Goal: Transaction & Acquisition: Purchase product/service

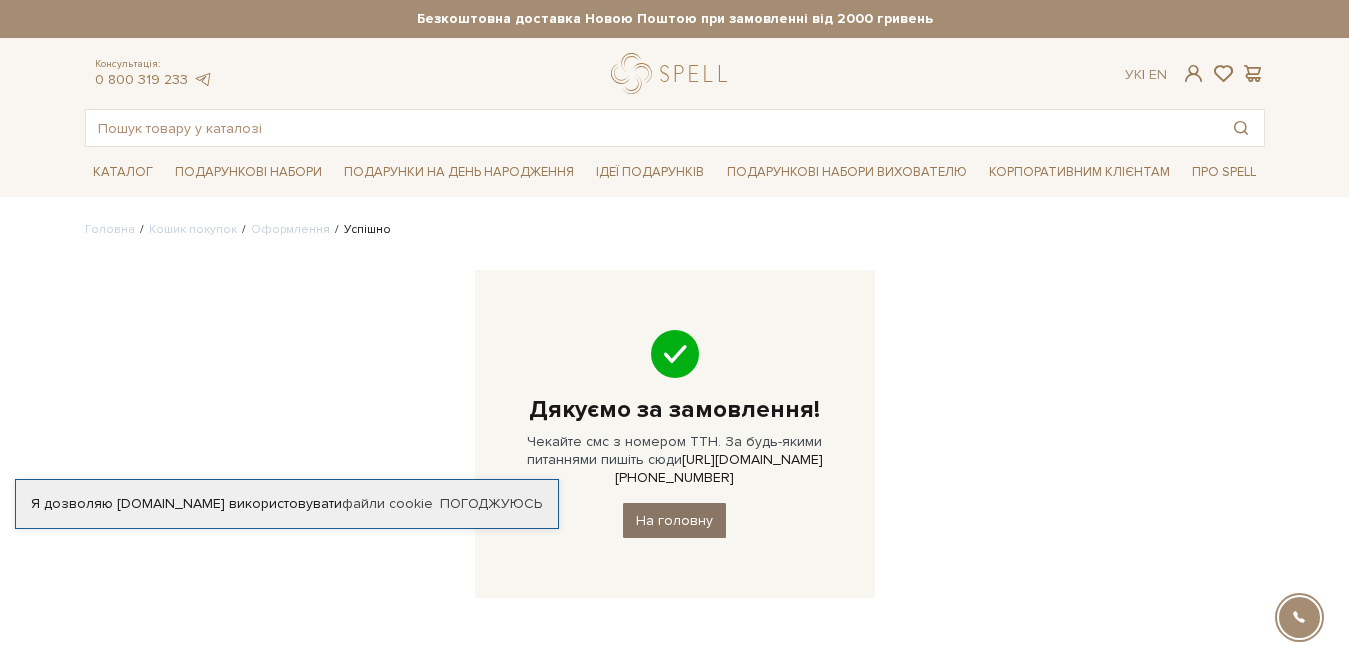
click at [669, 503] on link "На головну" at bounding box center [674, 520] width 103 height 35
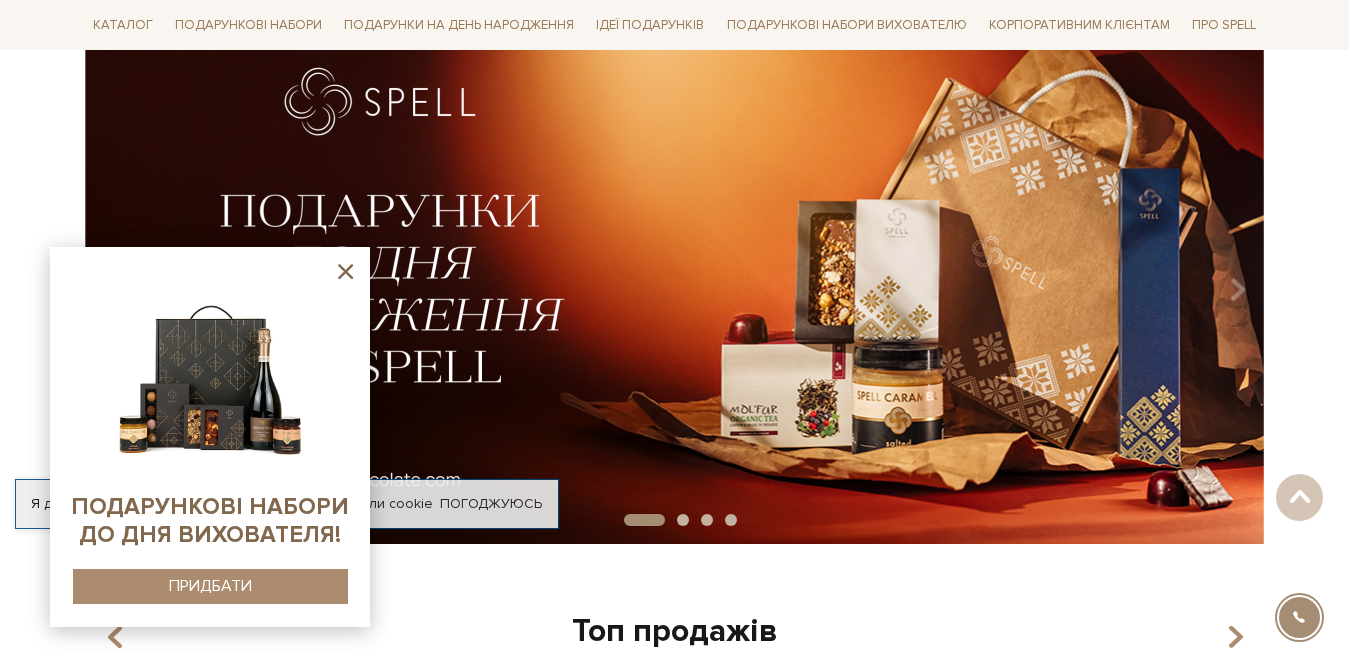
click at [350, 266] on icon at bounding box center [345, 271] width 15 height 15
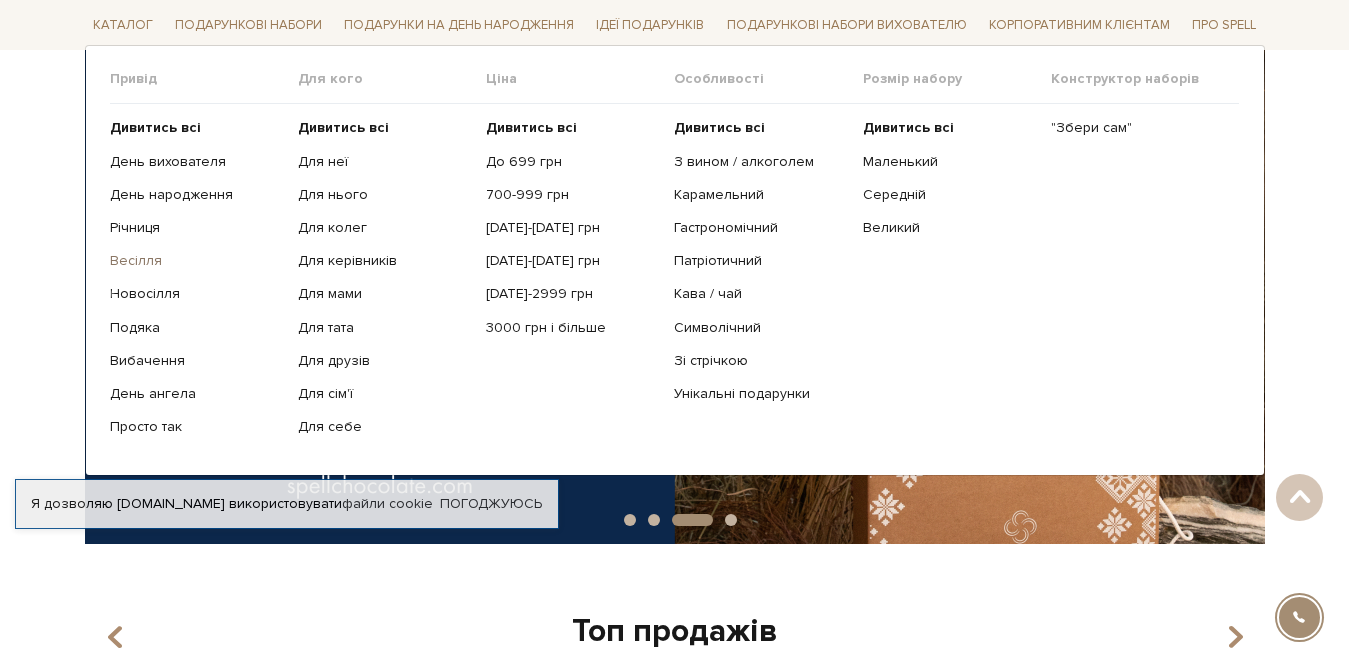
click at [145, 259] on link "Весілля" at bounding box center [196, 261] width 173 height 18
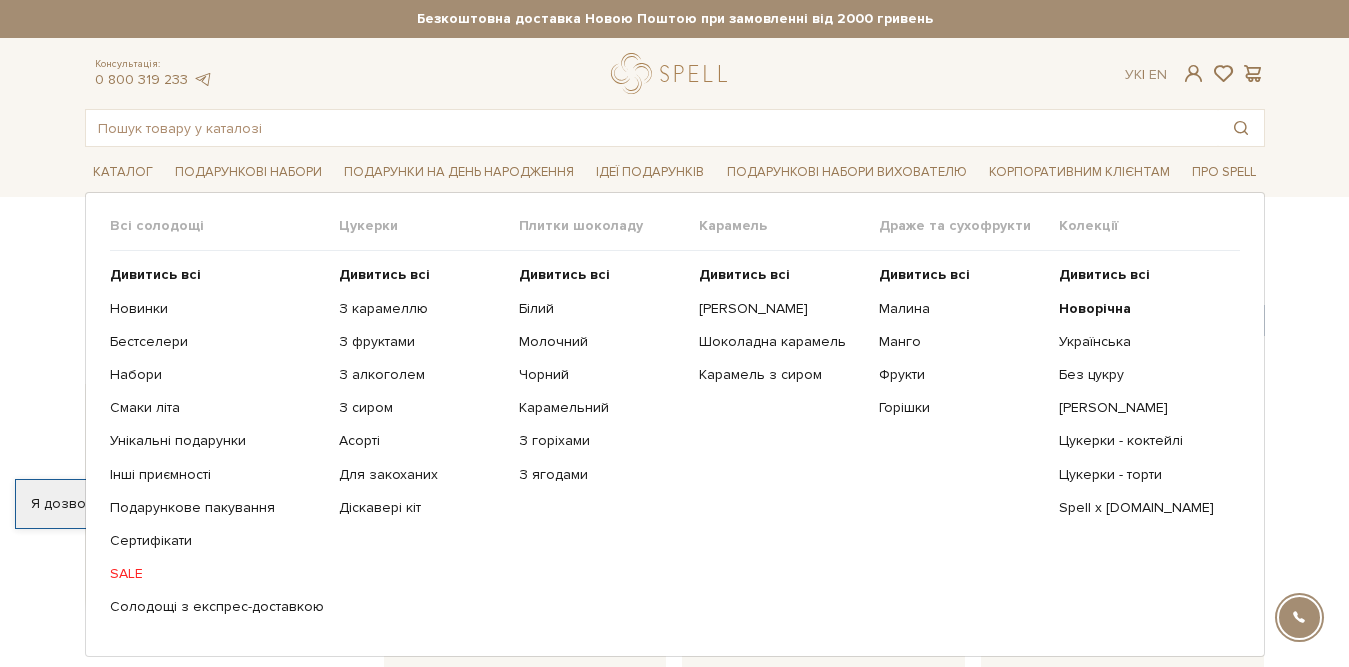
click at [126, 568] on link "SALE" at bounding box center [217, 574] width 214 height 18
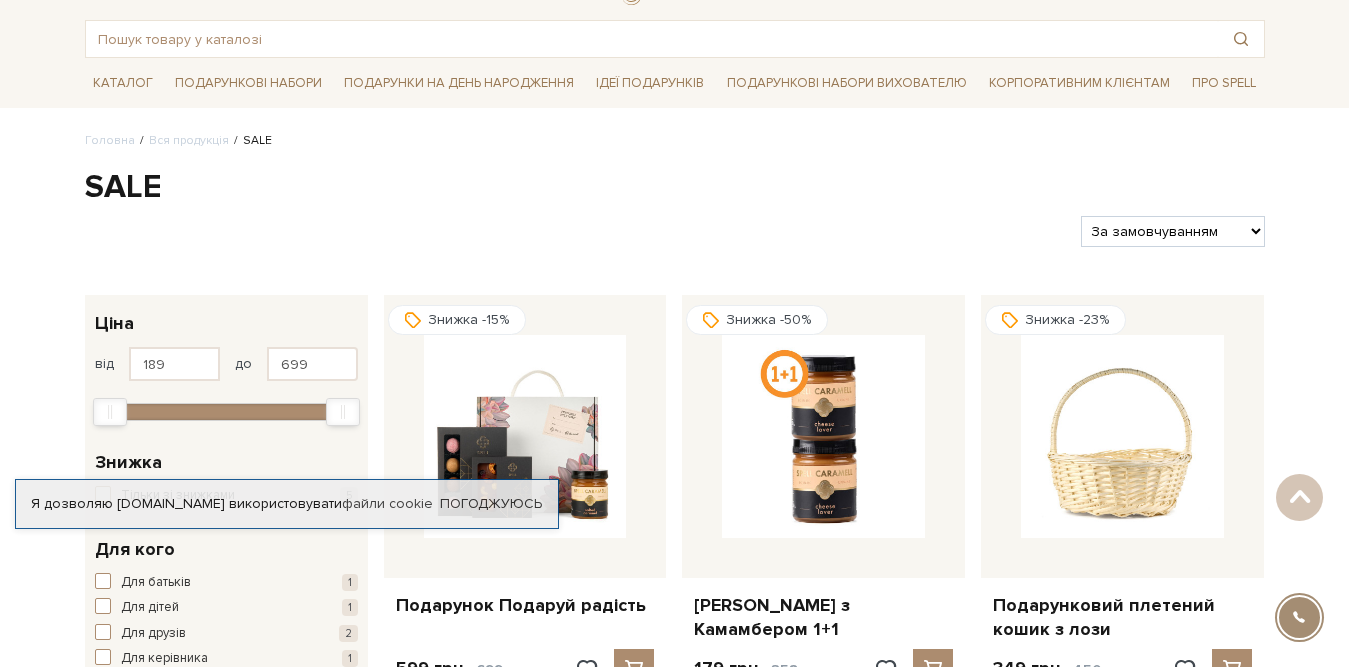
scroll to position [21, 0]
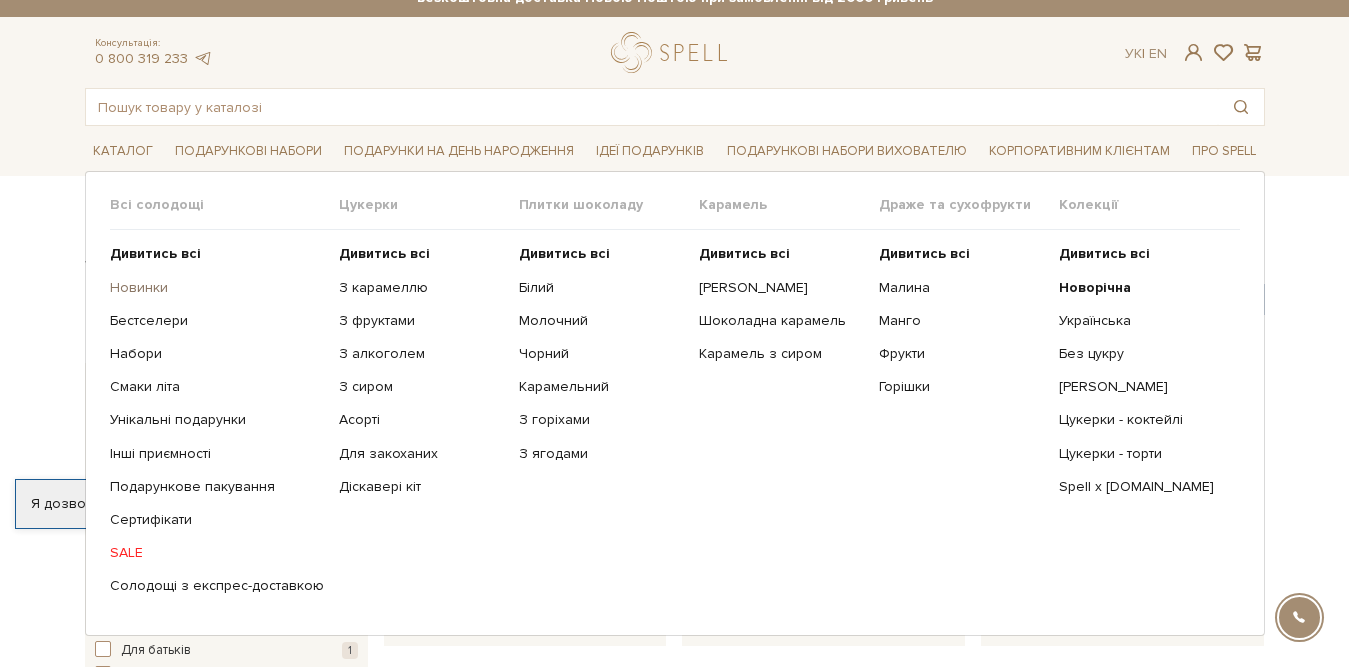
click at [137, 279] on link "Новинки" at bounding box center [217, 288] width 214 height 18
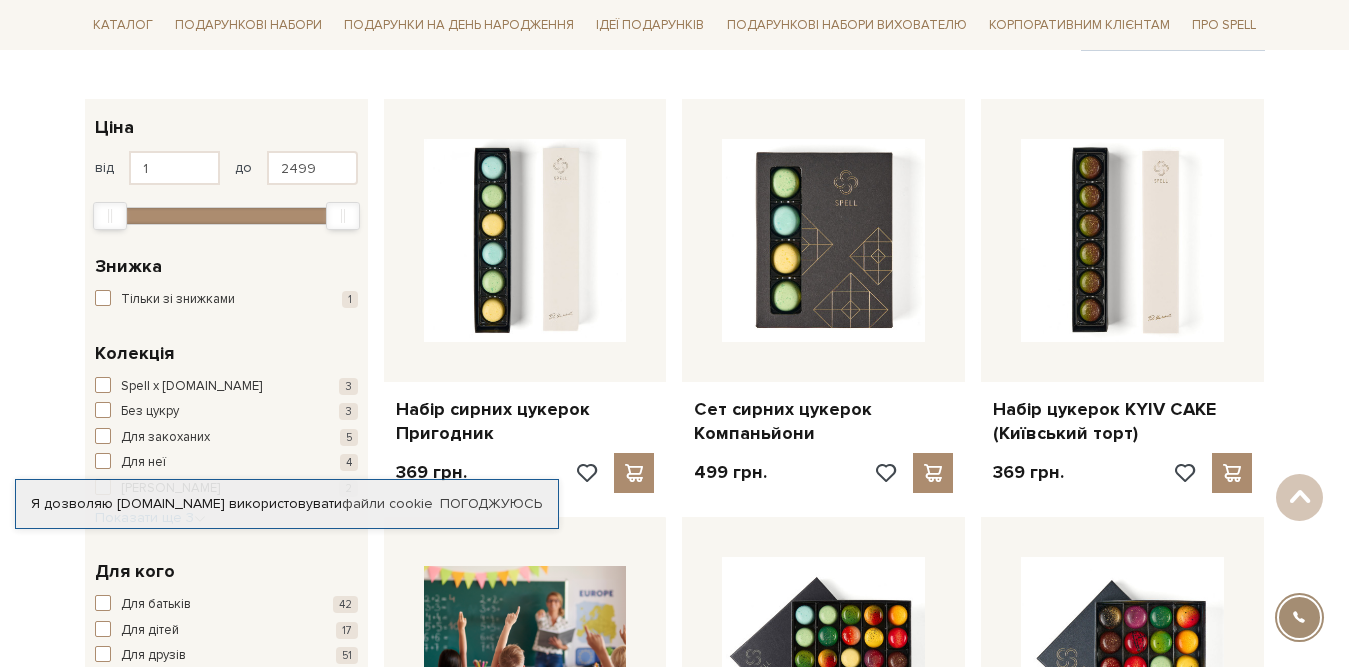
scroll to position [200, 0]
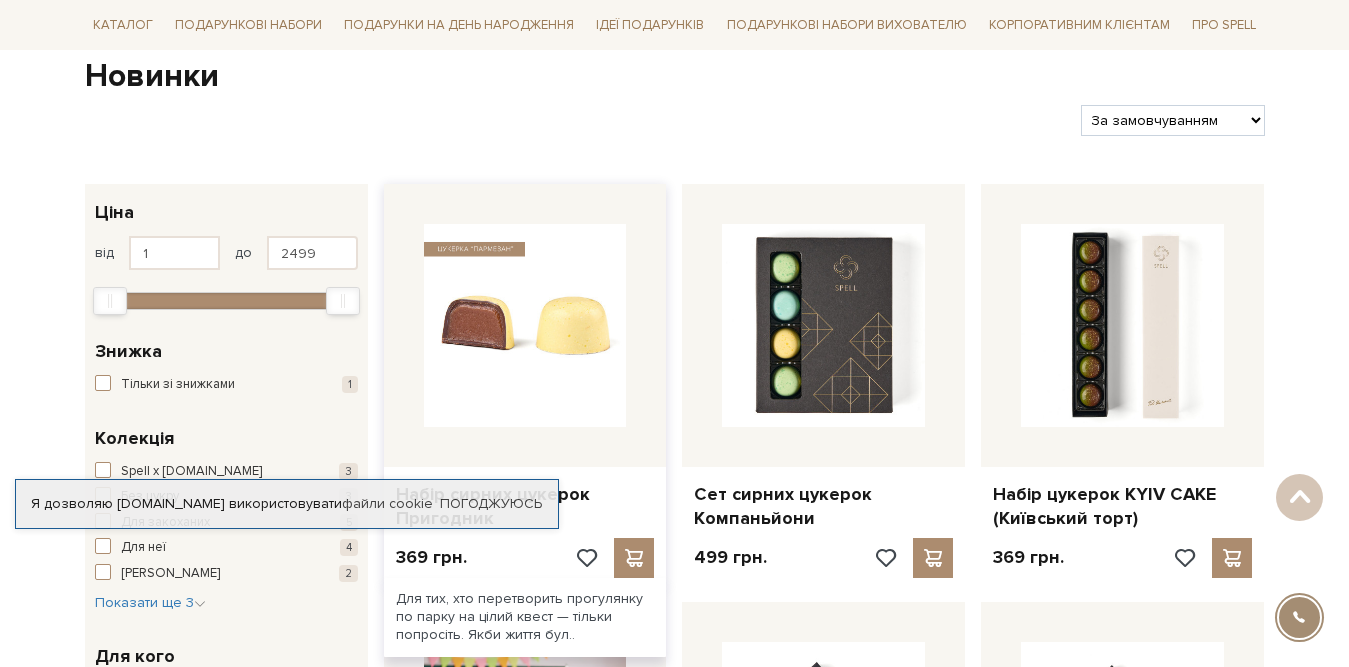
click at [497, 391] on img at bounding box center [525, 325] width 203 height 203
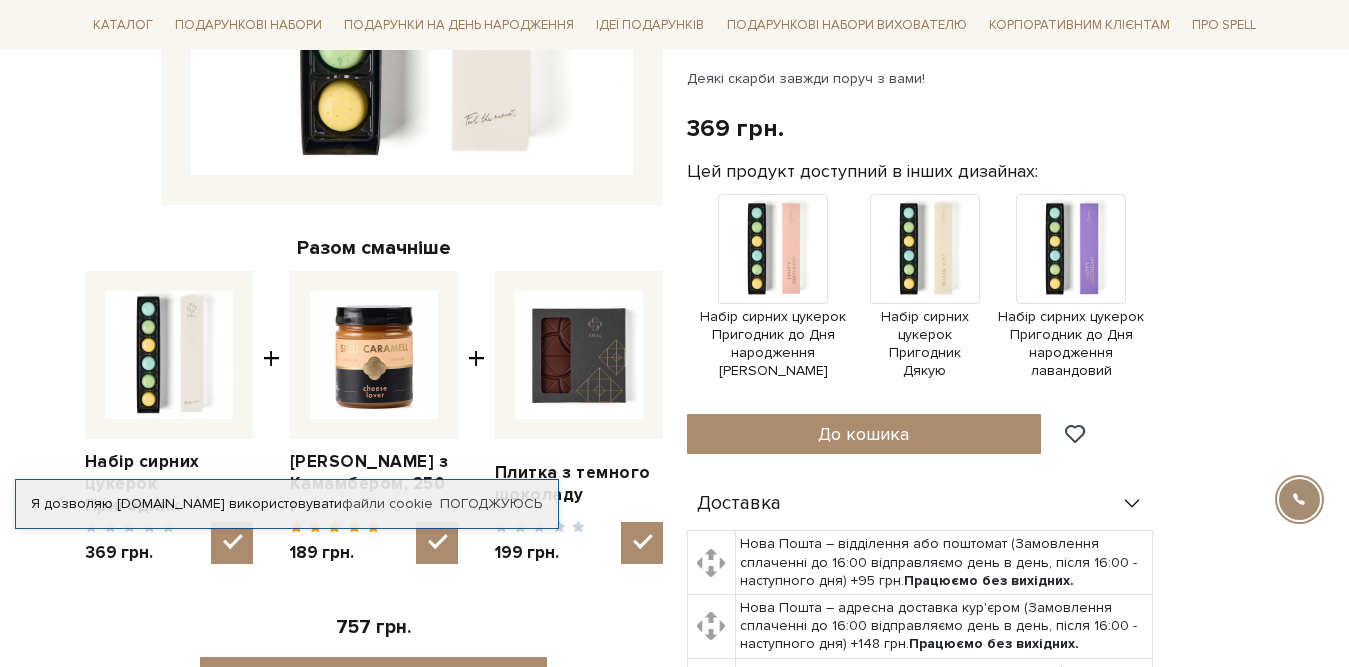
scroll to position [400, 0]
